Goal: Transaction & Acquisition: Download file/media

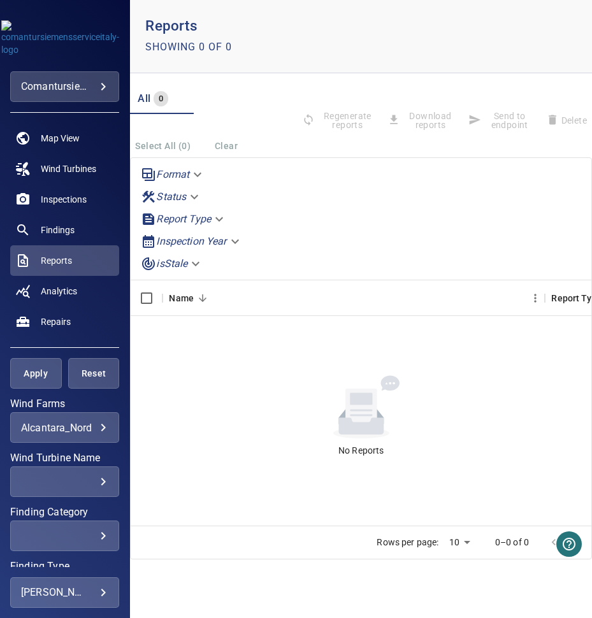
click at [94, 426] on body "**********" at bounding box center [296, 309] width 592 height 618
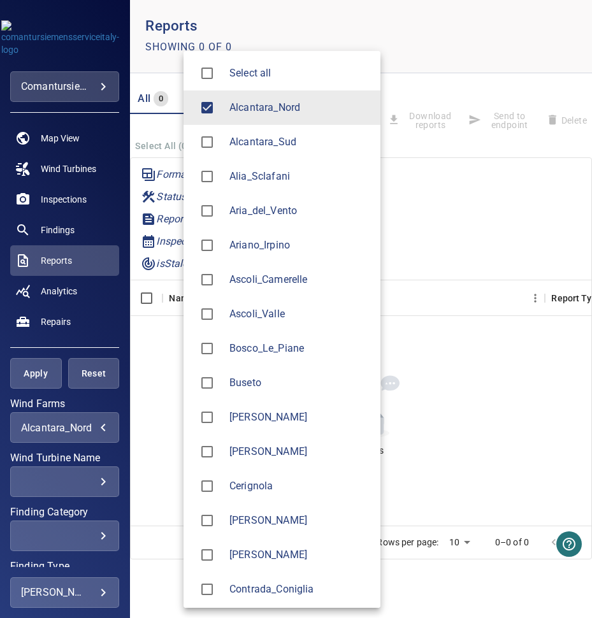
click at [286, 105] on span "Alcantara_Nord" at bounding box center [300, 107] width 141 height 15
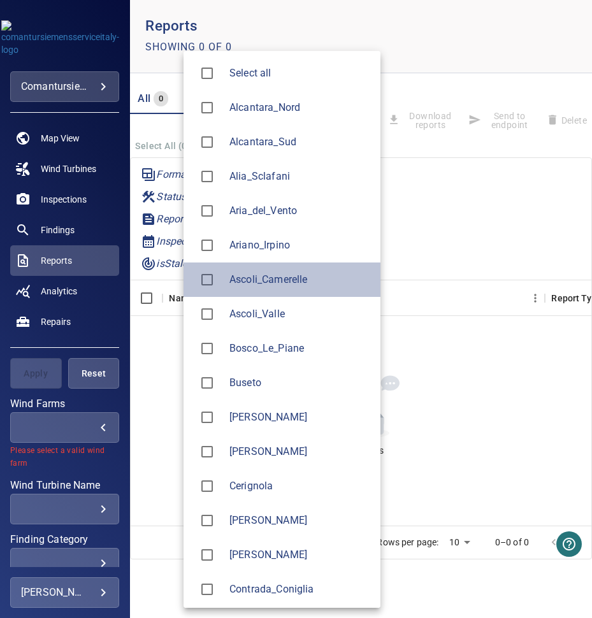
click at [266, 288] on li "Ascoli_Camerelle" at bounding box center [282, 280] width 197 height 34
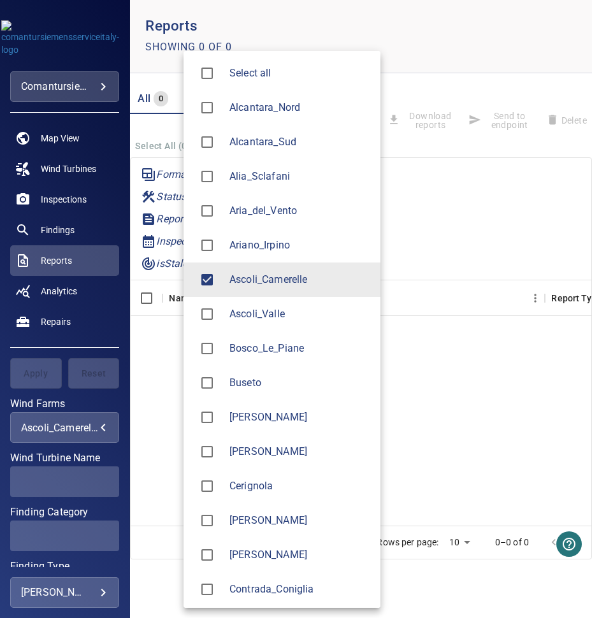
click at [256, 314] on span "Ascoli_Valle" at bounding box center [300, 314] width 141 height 15
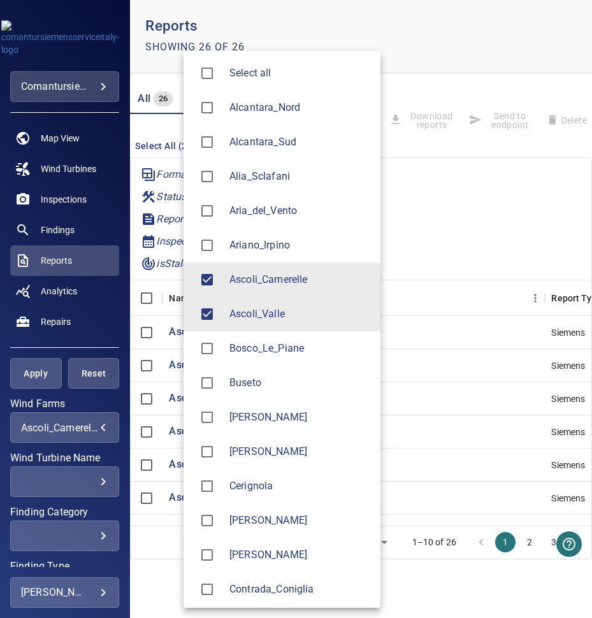
click at [272, 451] on span "[PERSON_NAME]" at bounding box center [300, 451] width 141 height 15
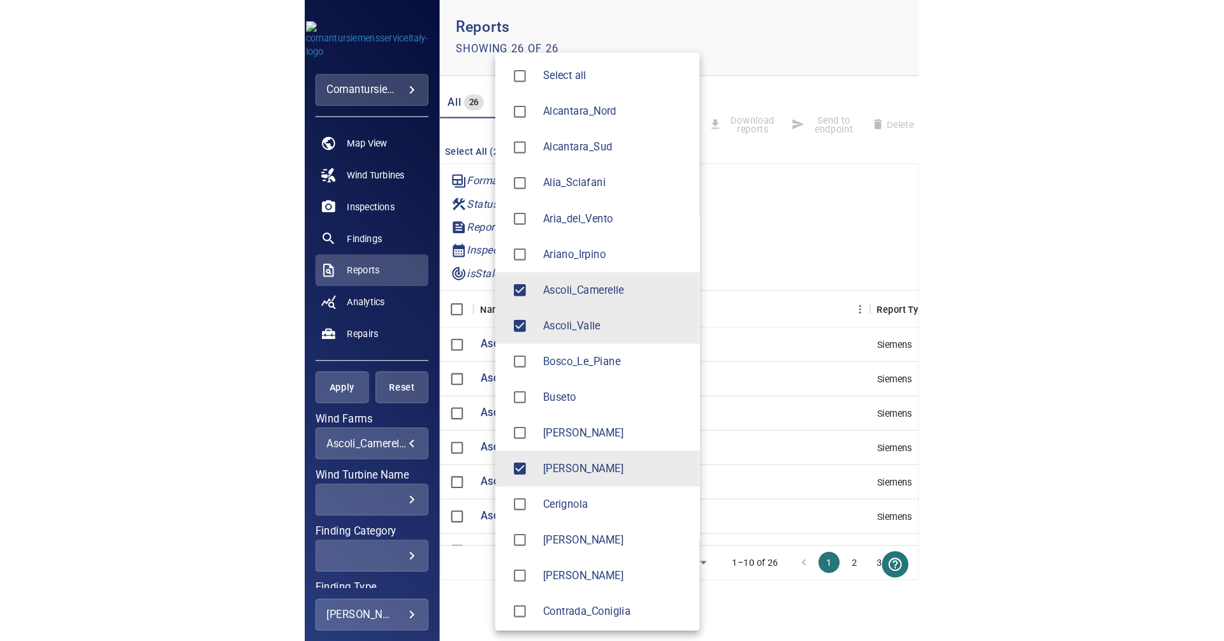
scroll to position [1, 0]
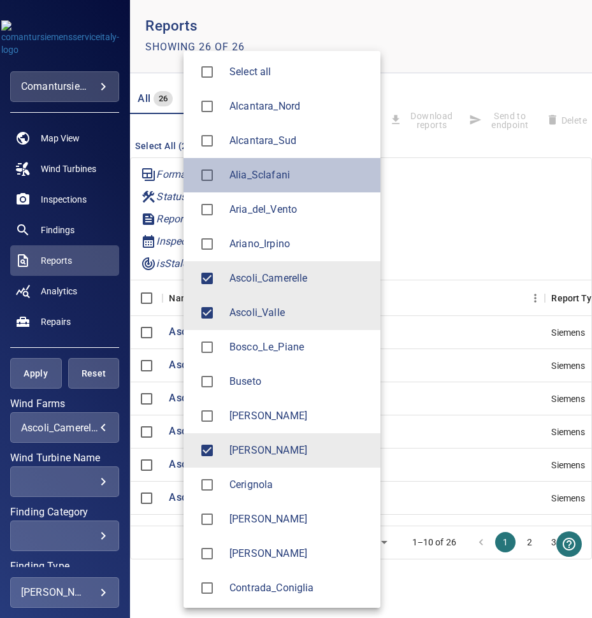
click at [296, 172] on span "Alia_Sclafani" at bounding box center [300, 175] width 141 height 15
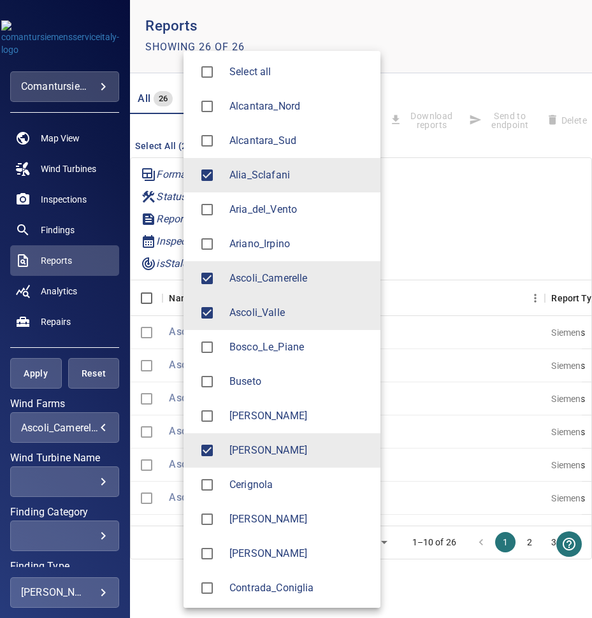
click at [96, 331] on div at bounding box center [296, 309] width 592 height 618
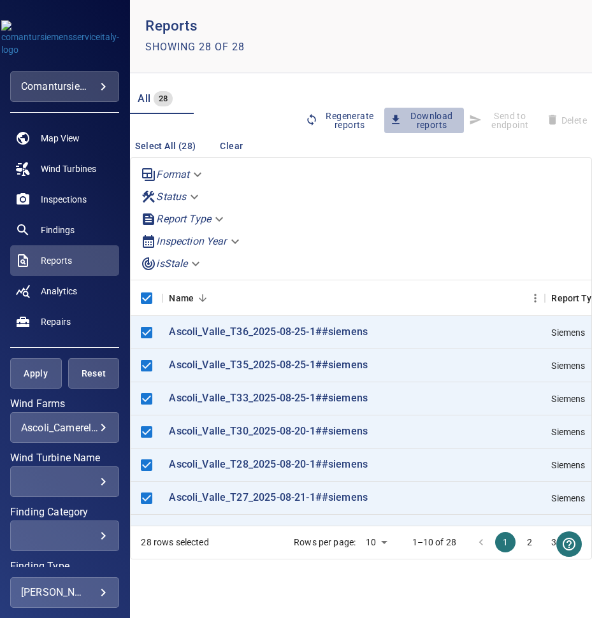
click at [430, 115] on span "Download reports" at bounding box center [424, 121] width 69 height 18
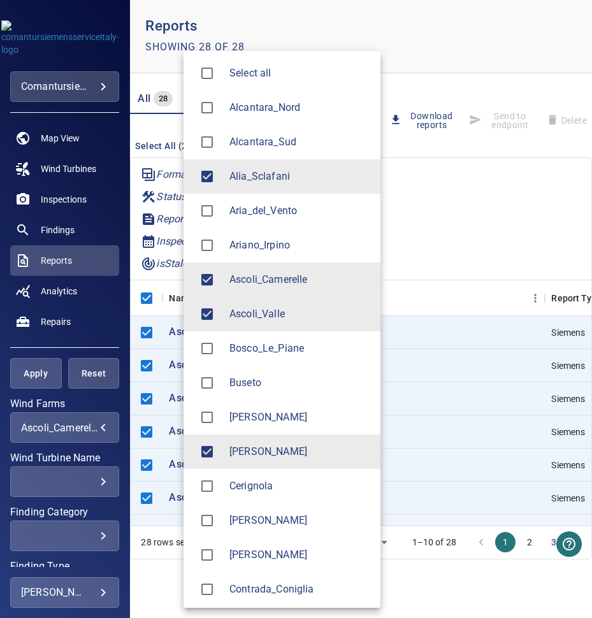
click at [98, 425] on body "**********" at bounding box center [296, 309] width 592 height 618
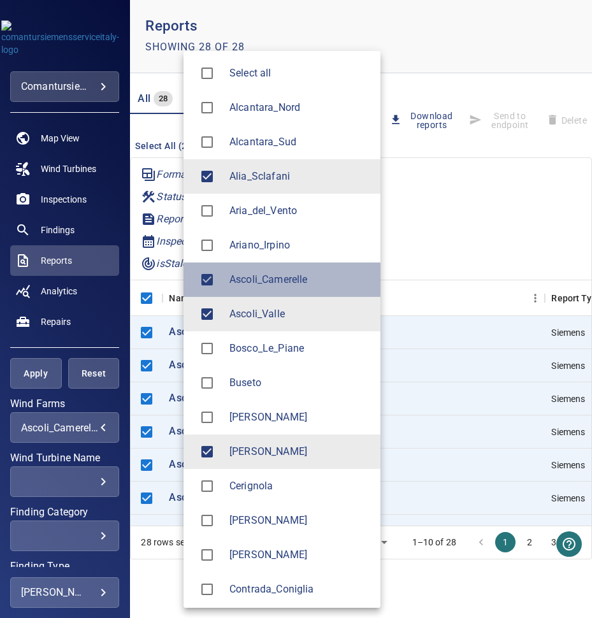
click at [279, 275] on span "Ascoli_Camerelle" at bounding box center [300, 279] width 141 height 15
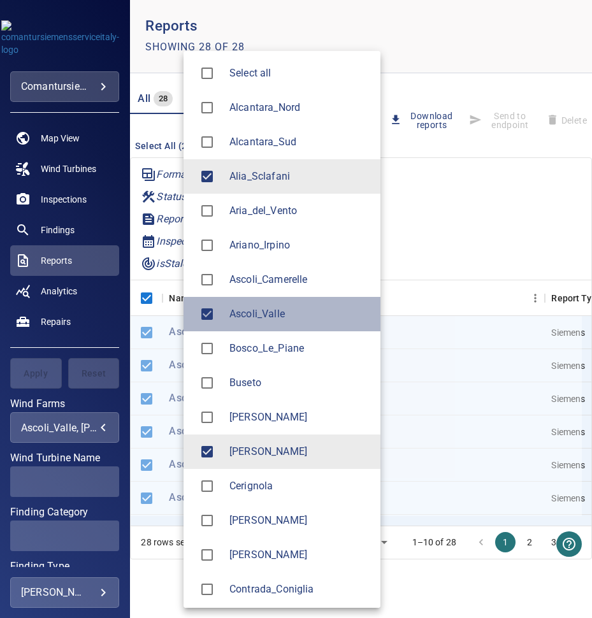
click at [265, 300] on li "Ascoli_Valle" at bounding box center [282, 314] width 197 height 34
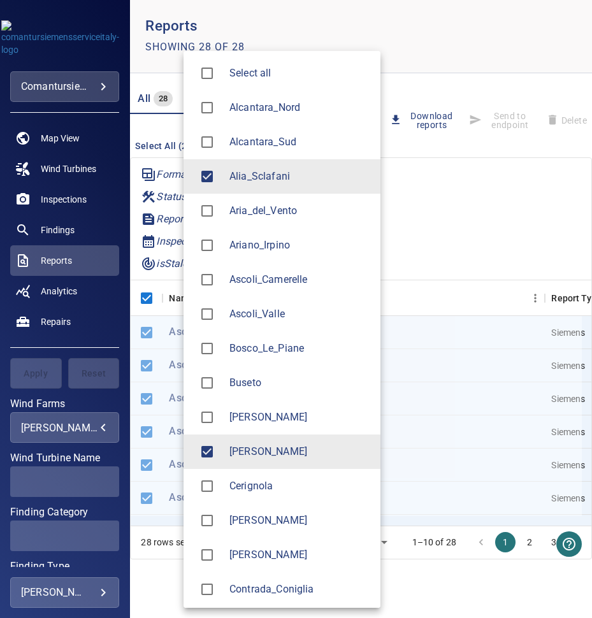
type input "**********"
click at [91, 334] on div at bounding box center [296, 309] width 592 height 618
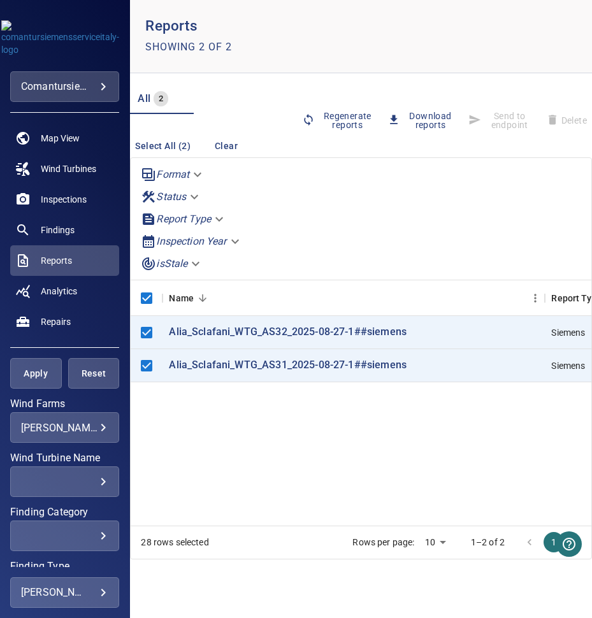
click at [423, 110] on div "Regenerate reports Download reports Send to endpoint Delete" at bounding box center [444, 121] width 295 height 75
click at [423, 112] on span "Download reports" at bounding box center [423, 121] width 71 height 18
click at [430, 115] on span "Download reports" at bounding box center [423, 121] width 71 height 18
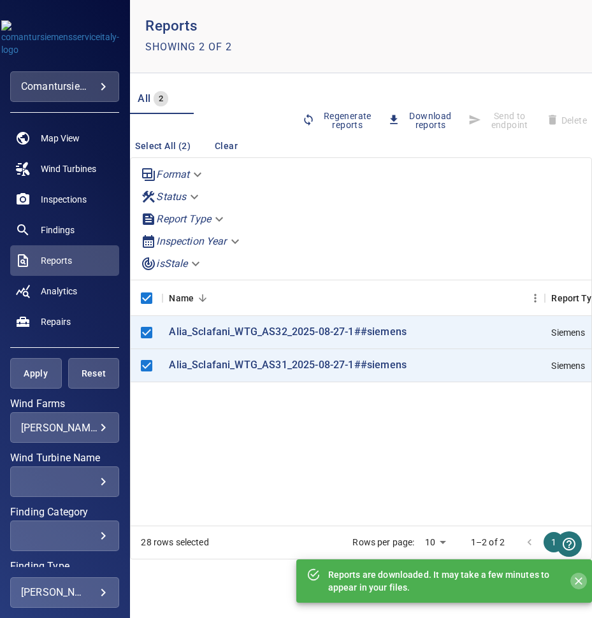
click at [578, 581] on icon "Close" at bounding box center [579, 582] width 8 height 8
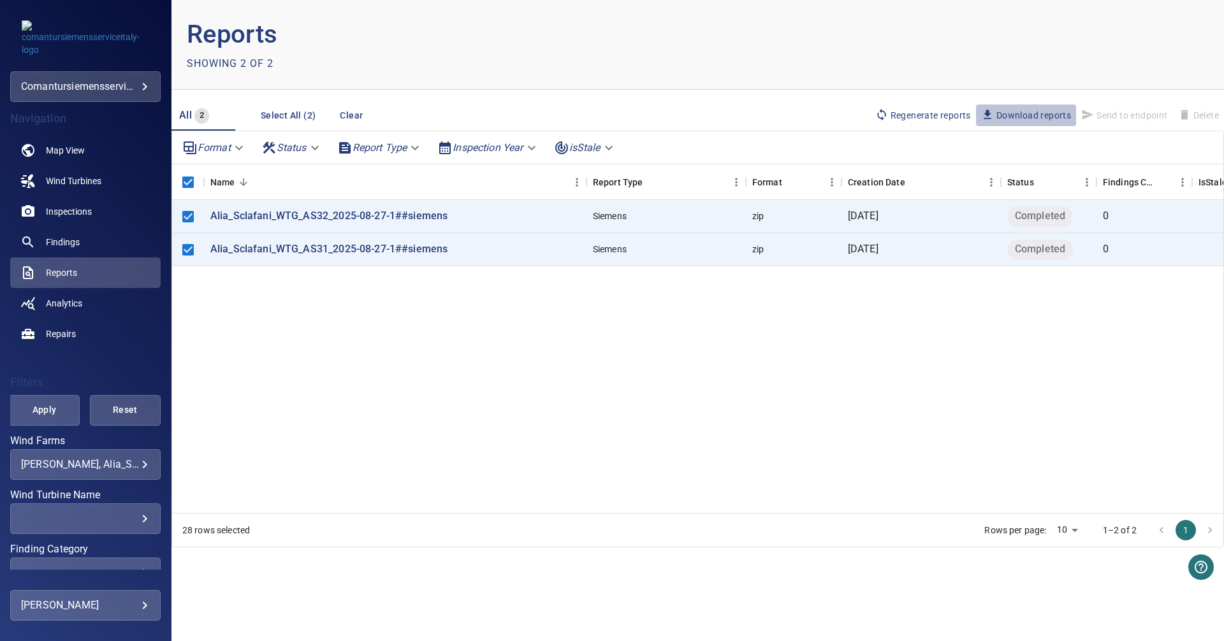
click at [592, 122] on span "Download reports" at bounding box center [1026, 115] width 90 height 14
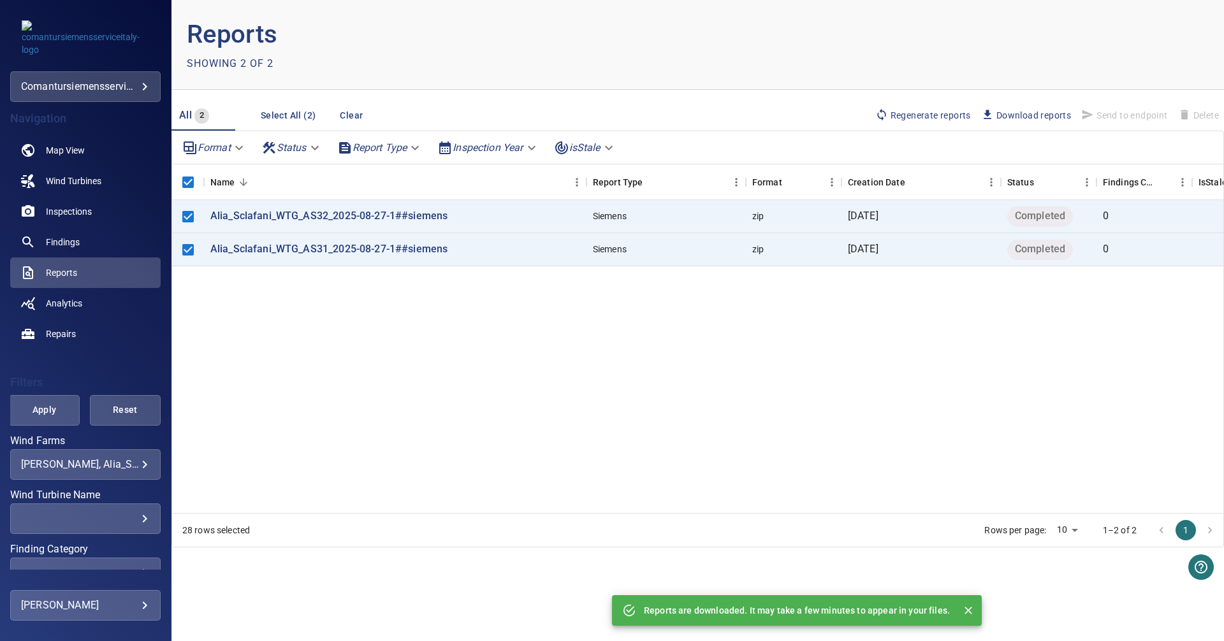
click at [592, 614] on p "Reports are downloaded. It may take a few minutes to appear in your files." at bounding box center [797, 610] width 306 height 13
